Goal: Task Accomplishment & Management: Manage account settings

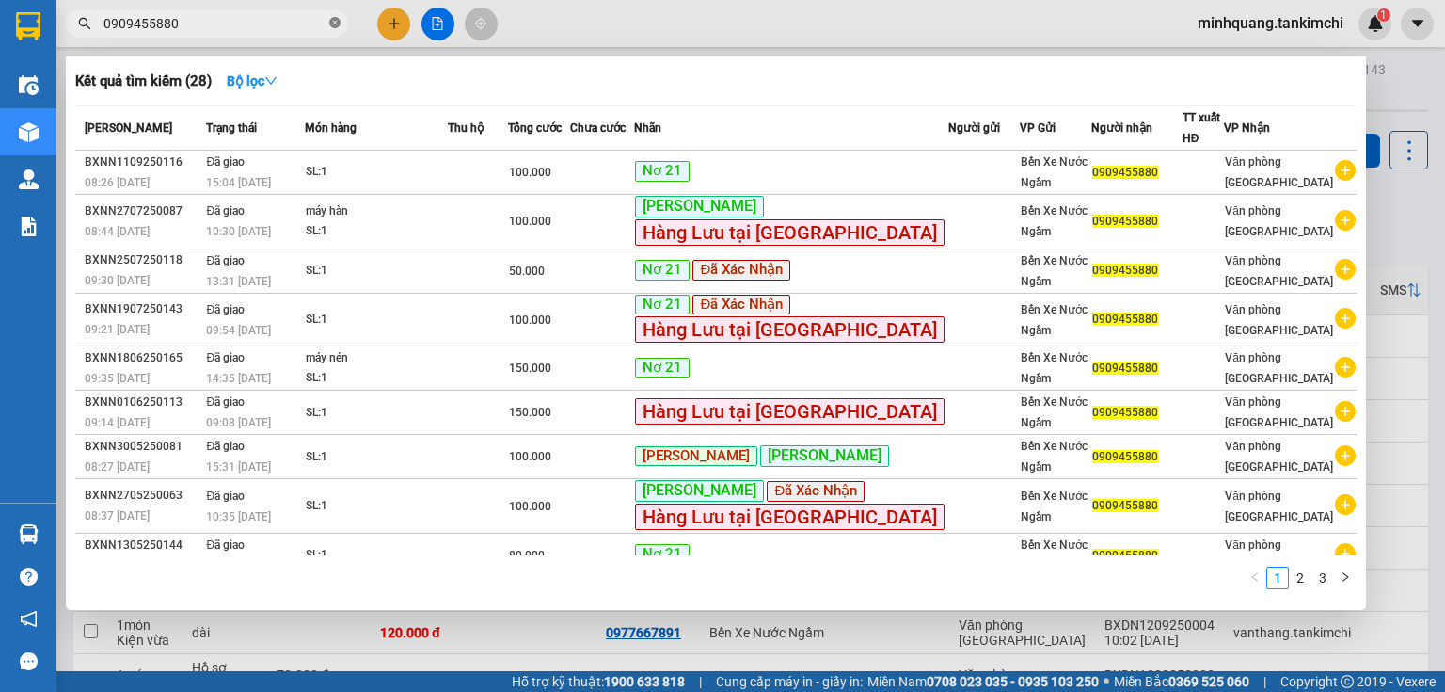
click at [330, 25] on icon "close-circle" at bounding box center [334, 22] width 11 height 11
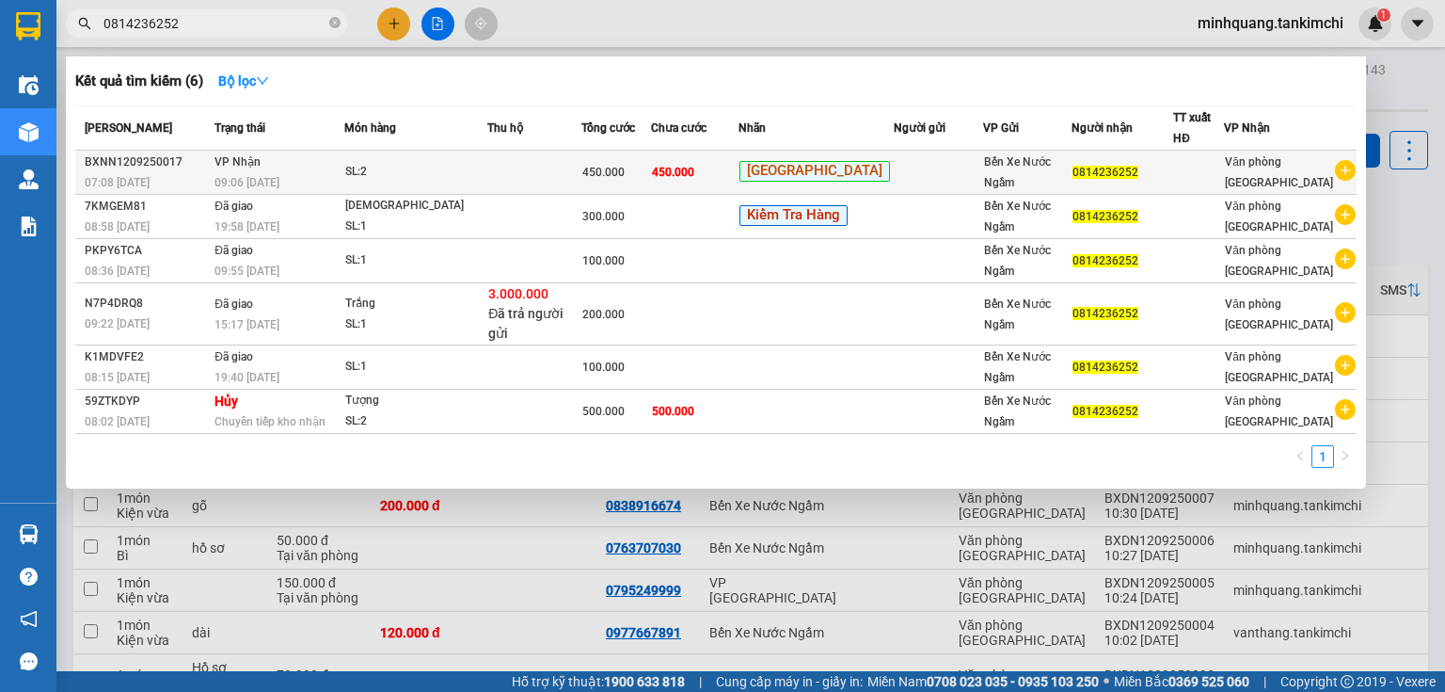
type input "0814236252"
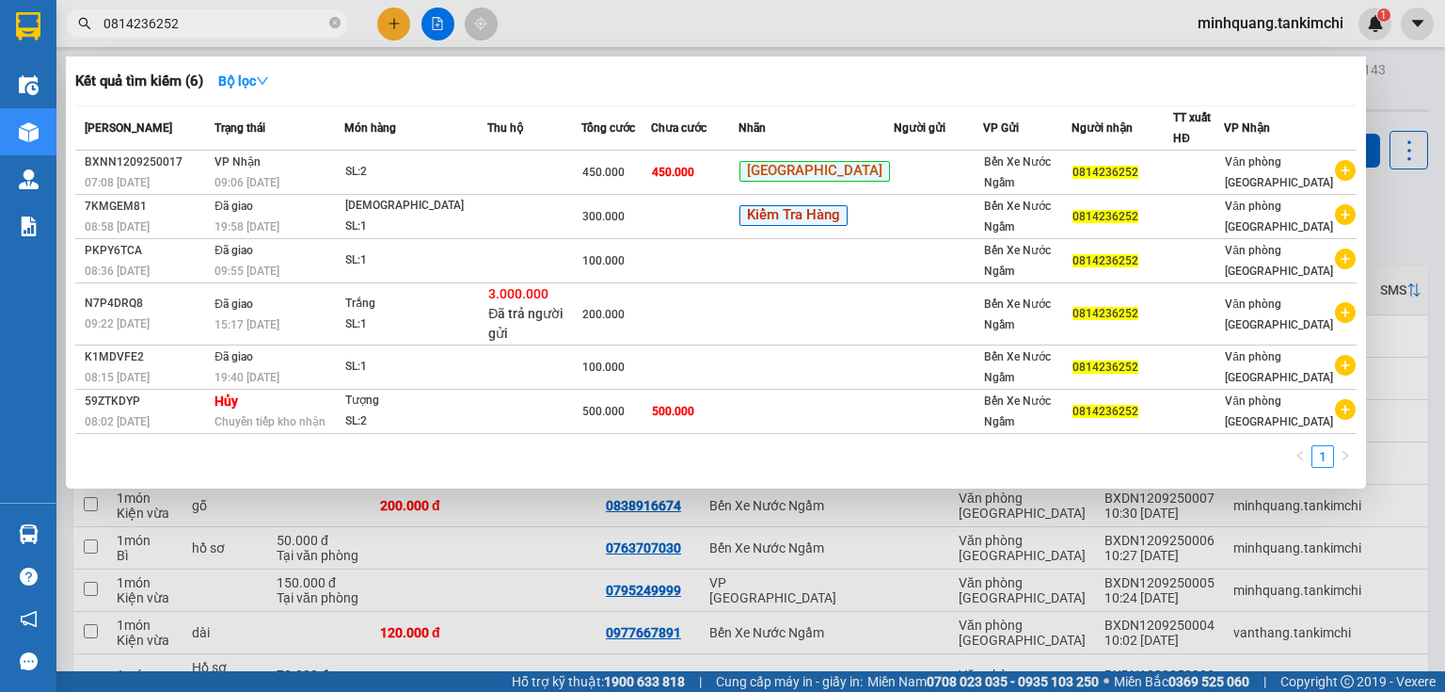
click at [231, 184] on span "09:06 [DATE]" at bounding box center [247, 182] width 65 height 13
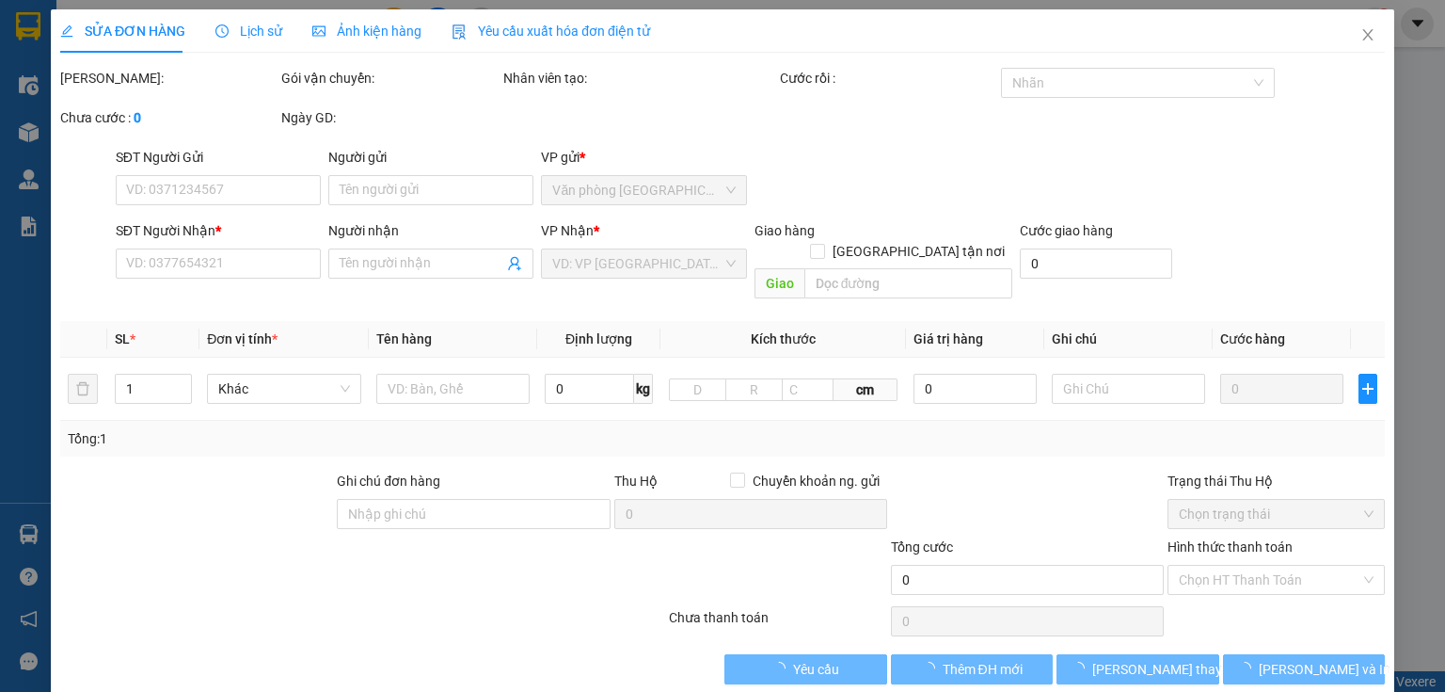
type input "0814236252"
type input "450.000"
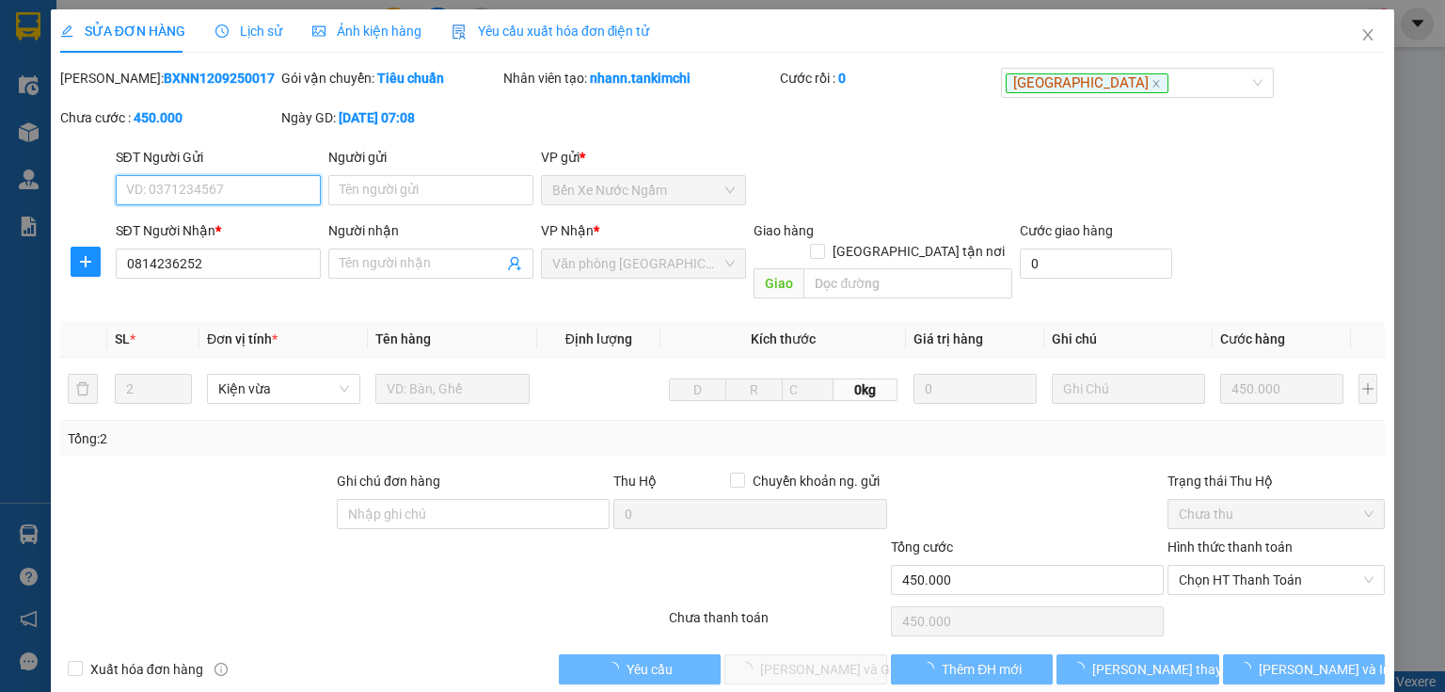
click at [263, 31] on span "Lịch sử" at bounding box center [248, 31] width 67 height 15
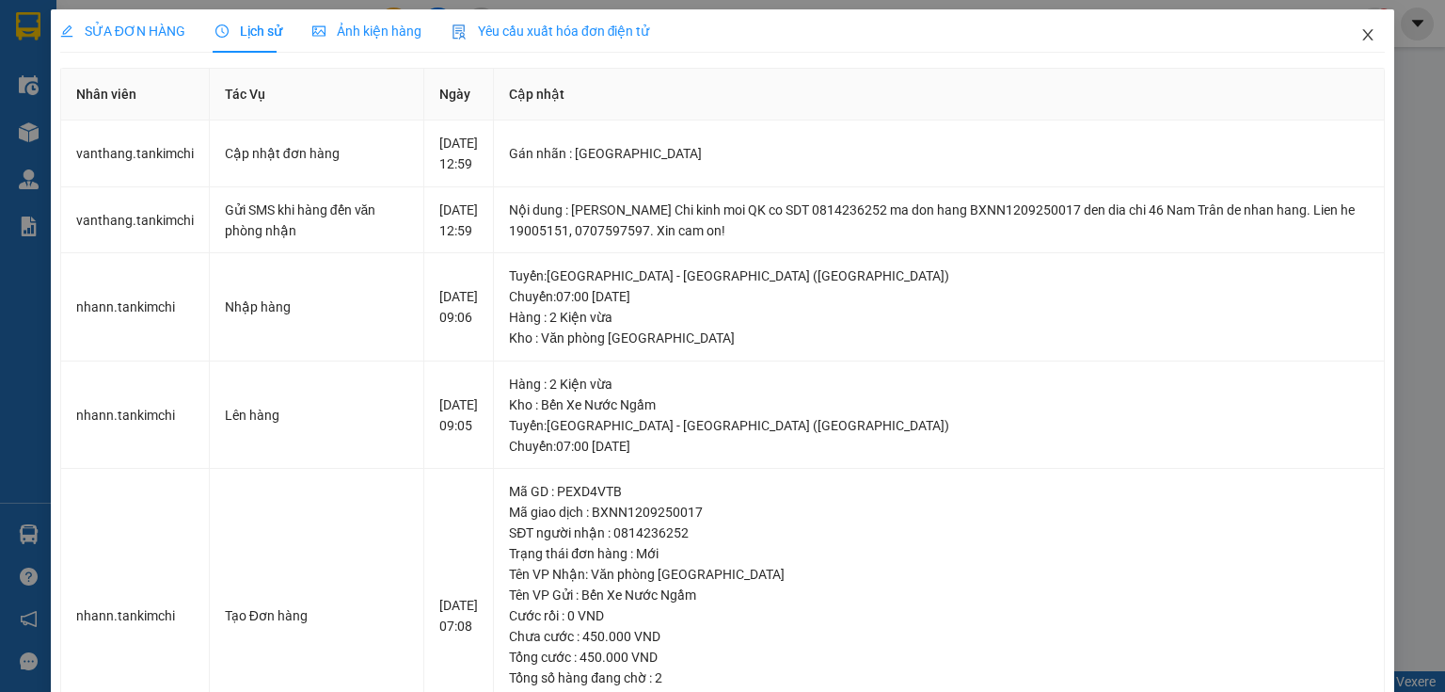
click at [1361, 36] on icon "close" at bounding box center [1368, 34] width 15 height 15
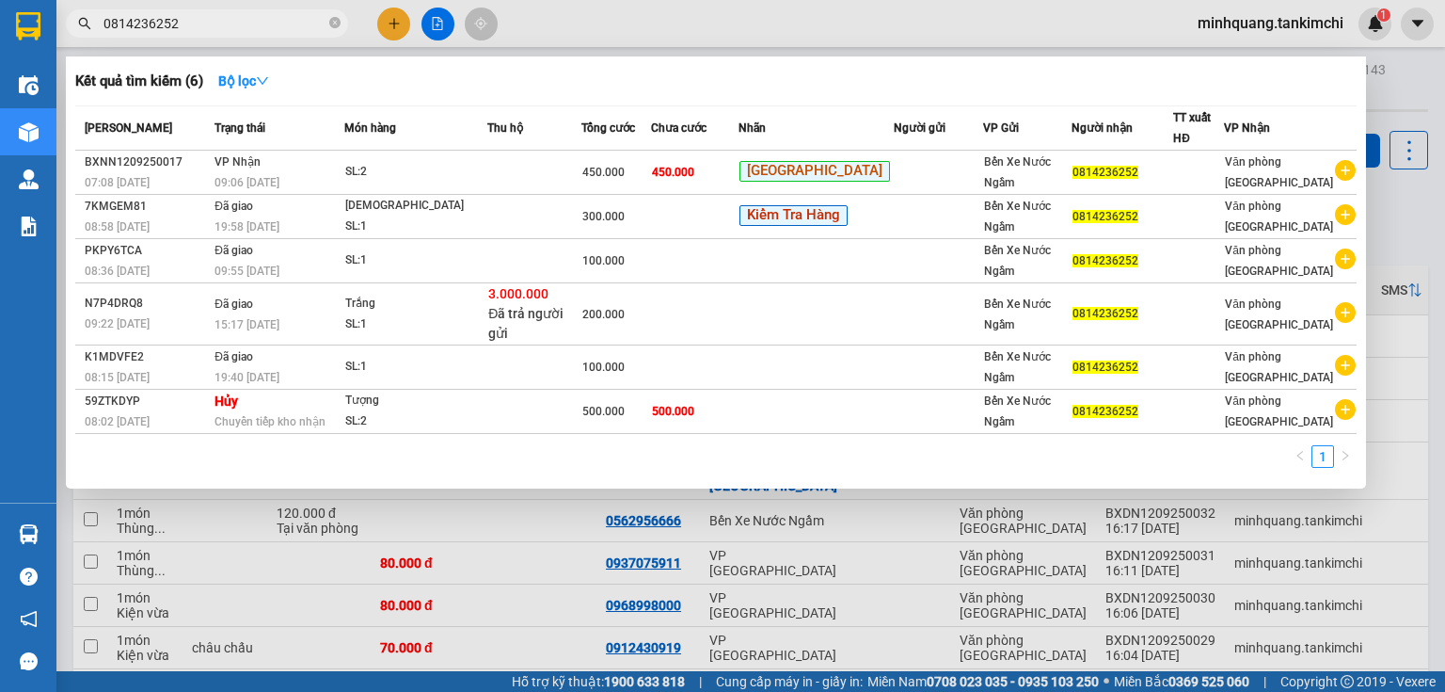
click at [226, 20] on input "0814236252" at bounding box center [215, 23] width 222 height 21
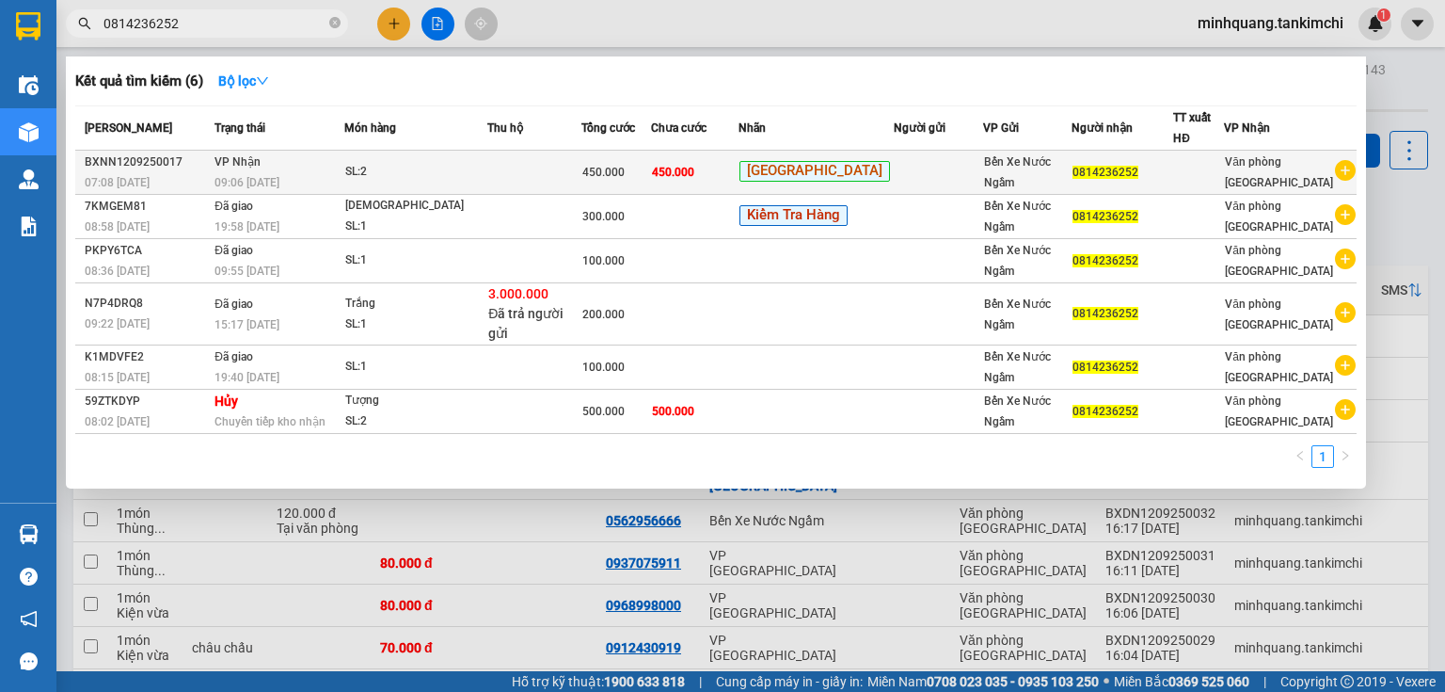
click at [333, 177] on div "09:06 [DATE]" at bounding box center [279, 182] width 129 height 21
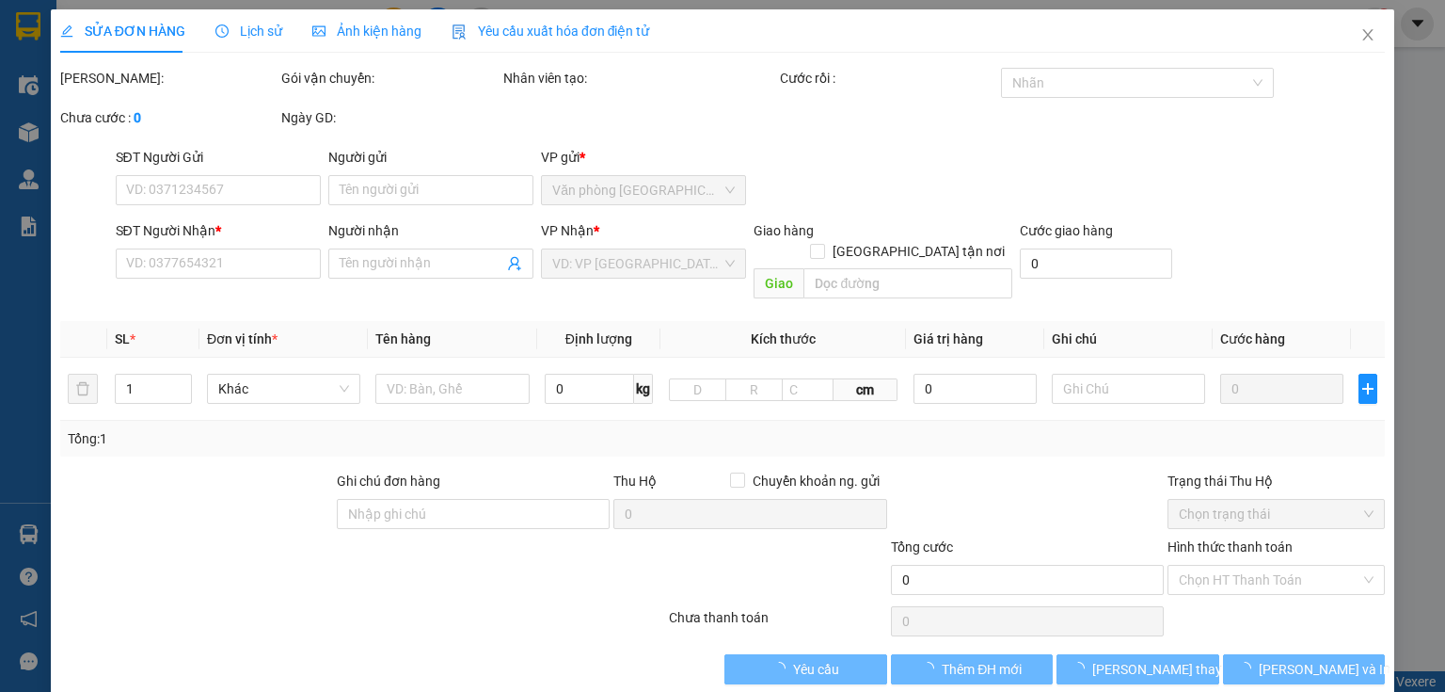
click at [255, 29] on span "Lịch sử" at bounding box center [248, 31] width 67 height 15
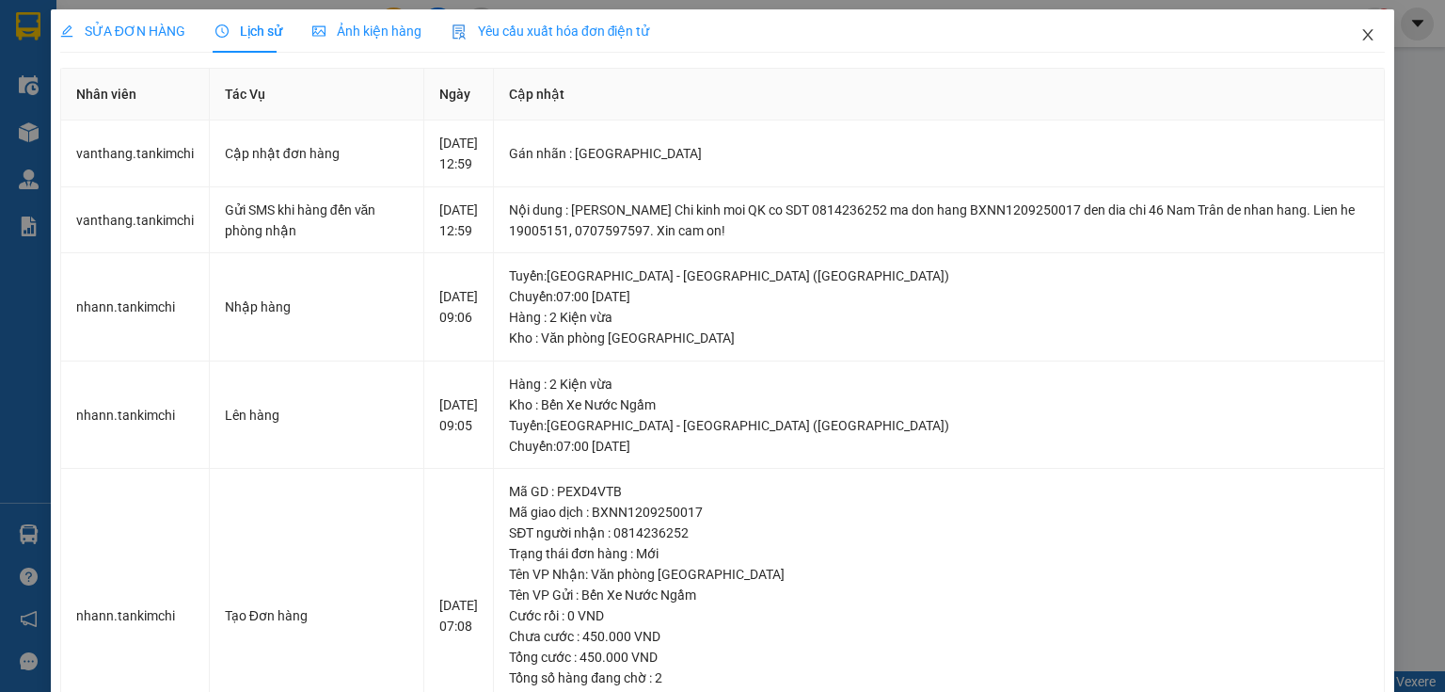
click at [1363, 38] on icon "close" at bounding box center [1368, 34] width 15 height 15
